Goal: Transaction & Acquisition: Obtain resource

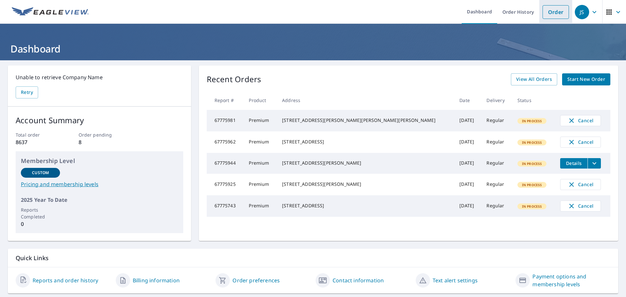
click at [546, 9] on link "Order" at bounding box center [556, 12] width 26 height 14
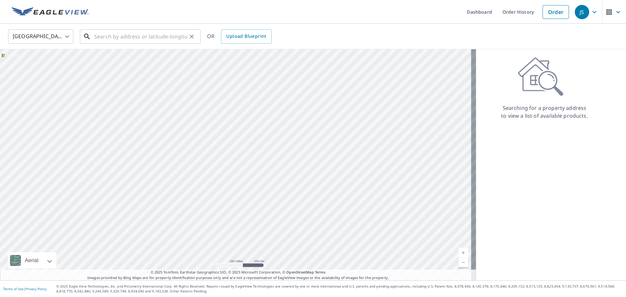
click at [171, 39] on input "text" at bounding box center [140, 36] width 93 height 18
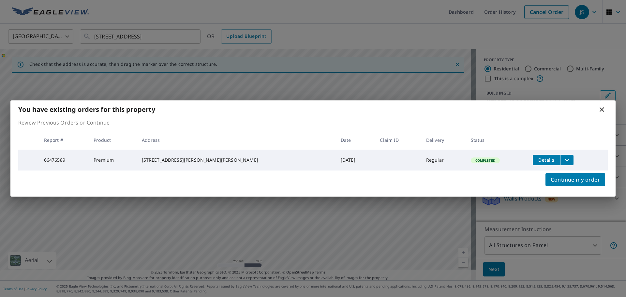
click at [115, 35] on div "You have existing orders for this property Review Previous Orders or Continue R…" at bounding box center [313, 148] width 626 height 297
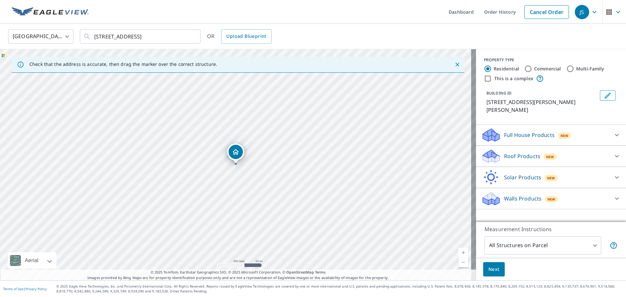
click at [237, 154] on icon "Dropped pin, building 1, Residential property, 3720 Colin Ct Saint Ann, MO 63074" at bounding box center [236, 152] width 7 height 6
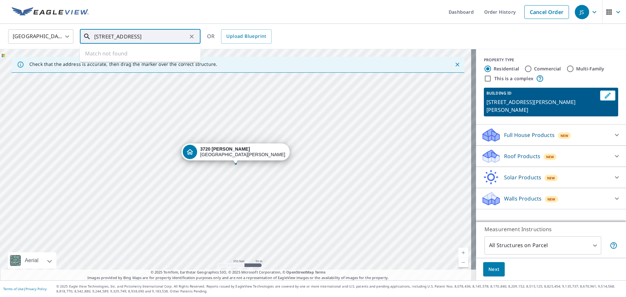
click at [146, 36] on input "[STREET_ADDRESS]" at bounding box center [140, 36] width 93 height 18
click at [115, 38] on input "[STREET_ADDRESS]" at bounding box center [140, 36] width 93 height 18
type input "[STREET_ADDRESS]"
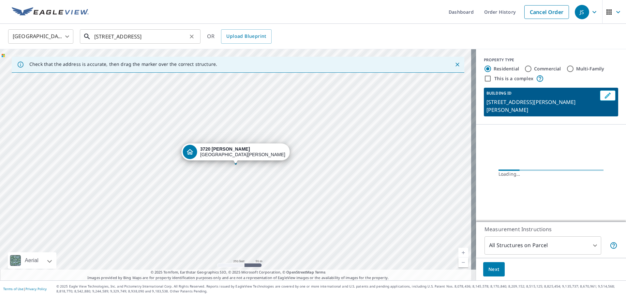
click at [168, 40] on input "[STREET_ADDRESS]" at bounding box center [140, 36] width 93 height 18
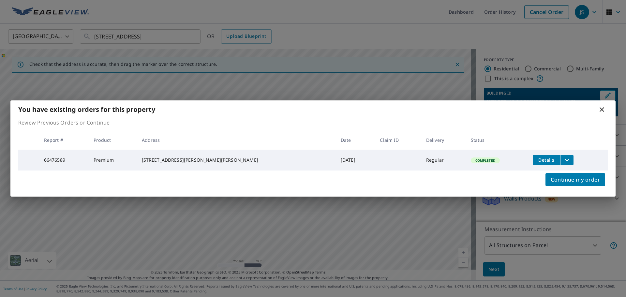
click at [563, 159] on icon "filesDropdownBtn-66476589" at bounding box center [567, 160] width 8 height 8
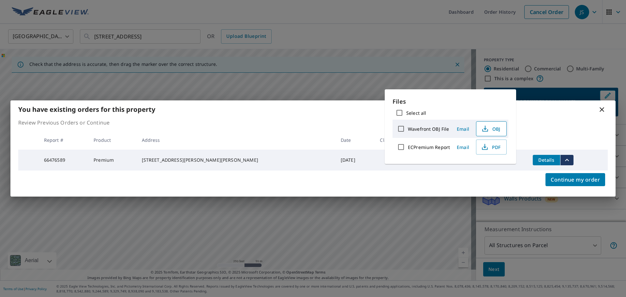
click at [494, 126] on span "OBJ" at bounding box center [491, 129] width 21 height 8
click at [184, 179] on div "Continue my order" at bounding box center [312, 184] width 605 height 26
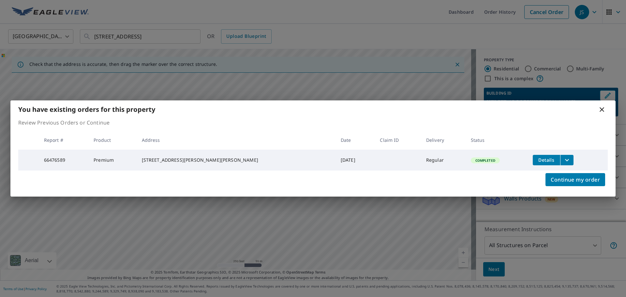
click at [76, 161] on td "66476589" at bounding box center [64, 160] width 50 height 21
click at [563, 156] on icon "filesDropdownBtn-66476589" at bounding box center [567, 160] width 8 height 8
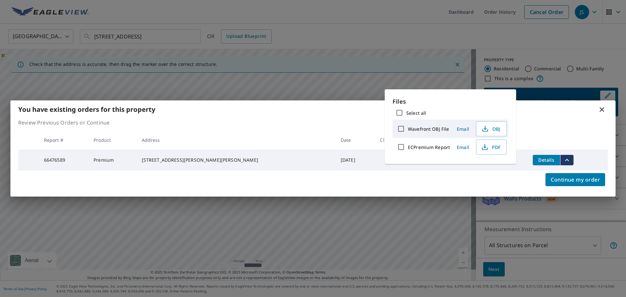
click at [438, 147] on label "ECPremium Report" at bounding box center [429, 147] width 42 height 6
click at [408, 147] on input "ECPremium Report" at bounding box center [401, 147] width 14 height 14
checkbox input "true"
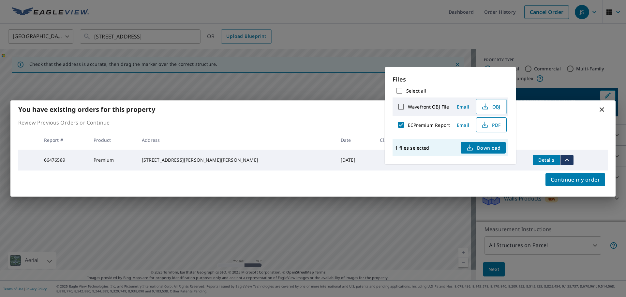
click at [481, 126] on icon "button" at bounding box center [485, 125] width 8 height 8
click at [487, 125] on icon "button" at bounding box center [485, 125] width 8 height 8
